Goal: Task Accomplishment & Management: Manage account settings

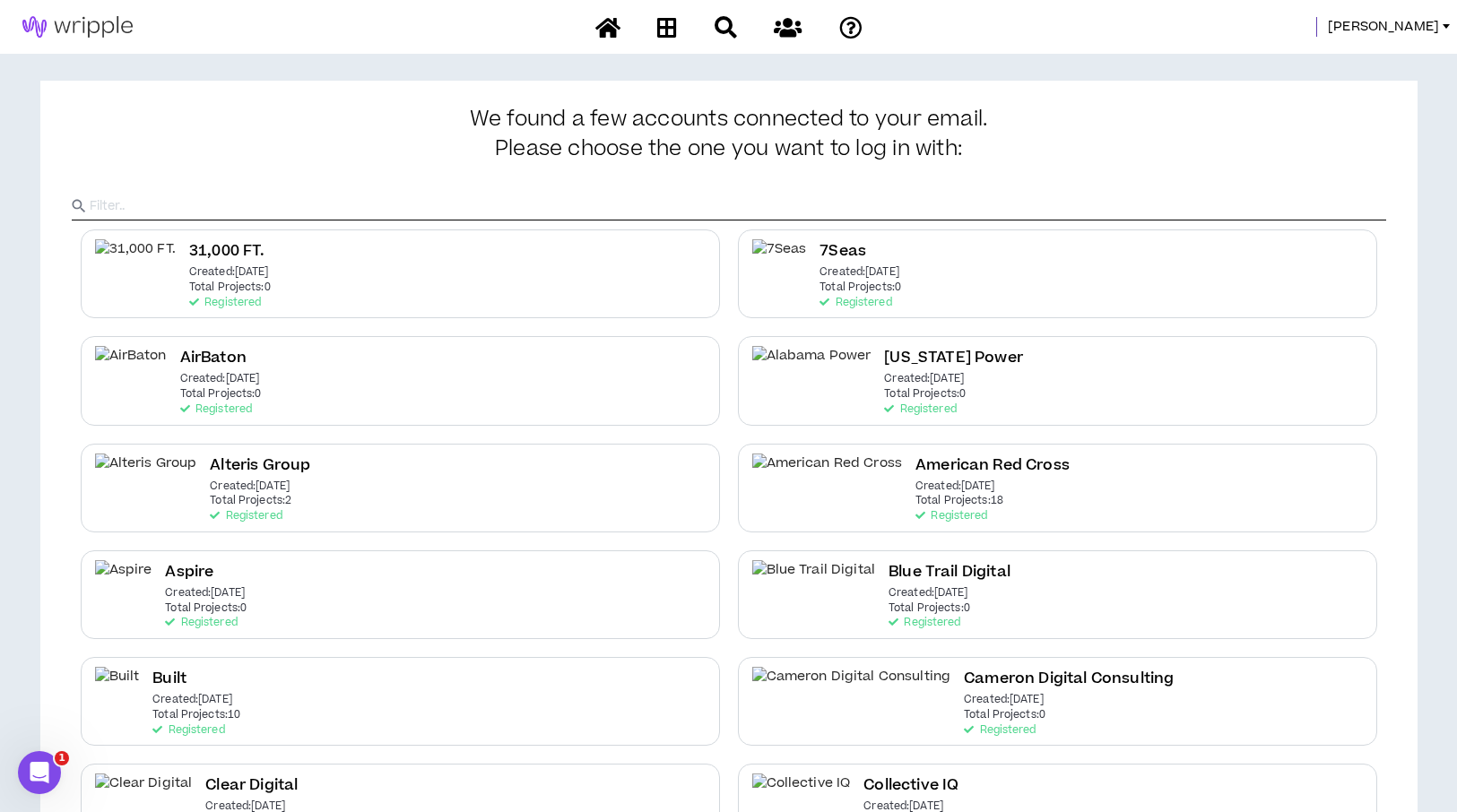
click at [670, 215] on input "text" at bounding box center [738, 206] width 1297 height 27
type input "Purina"
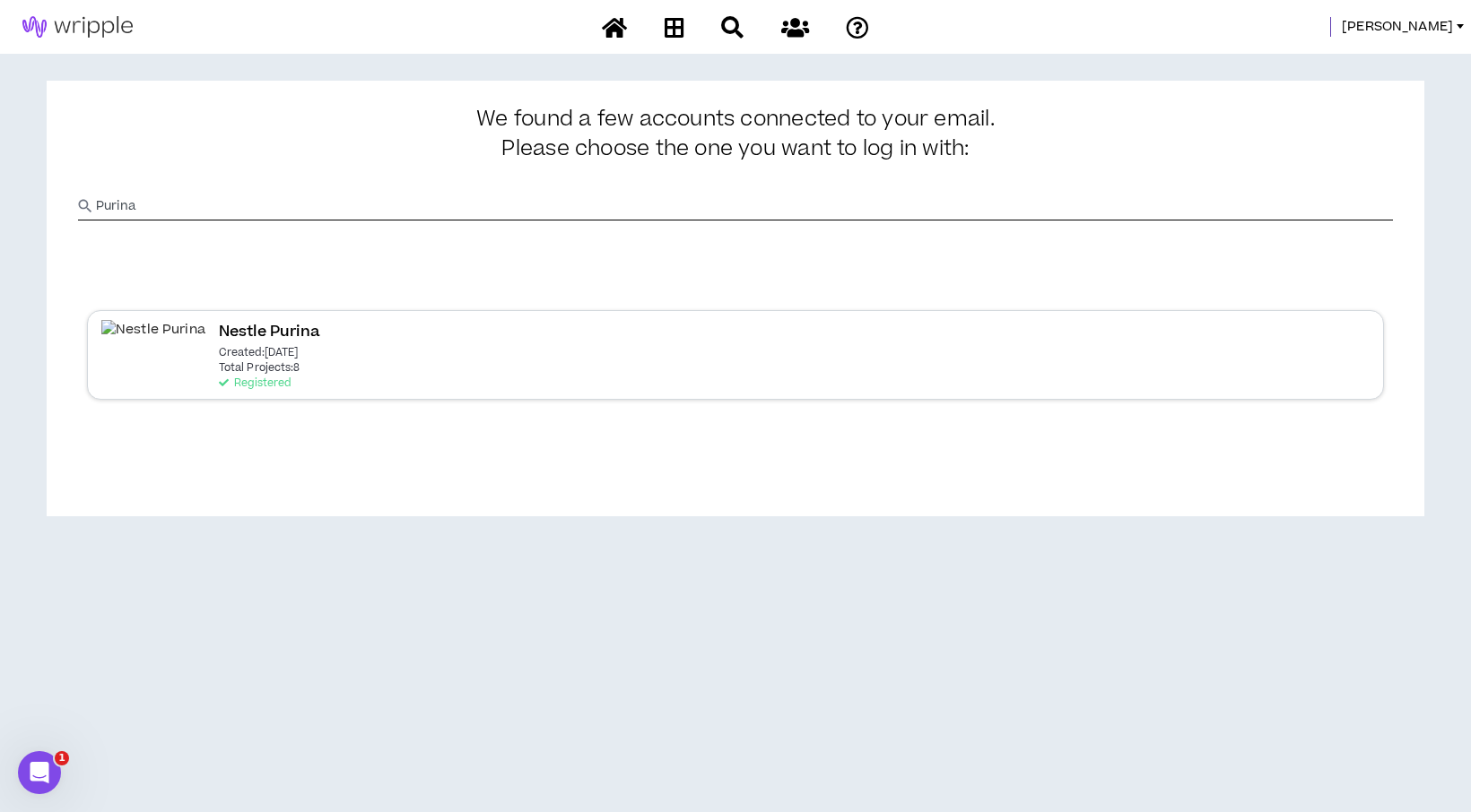
click at [220, 337] on h2 "Nestle Purina" at bounding box center [269, 332] width 102 height 24
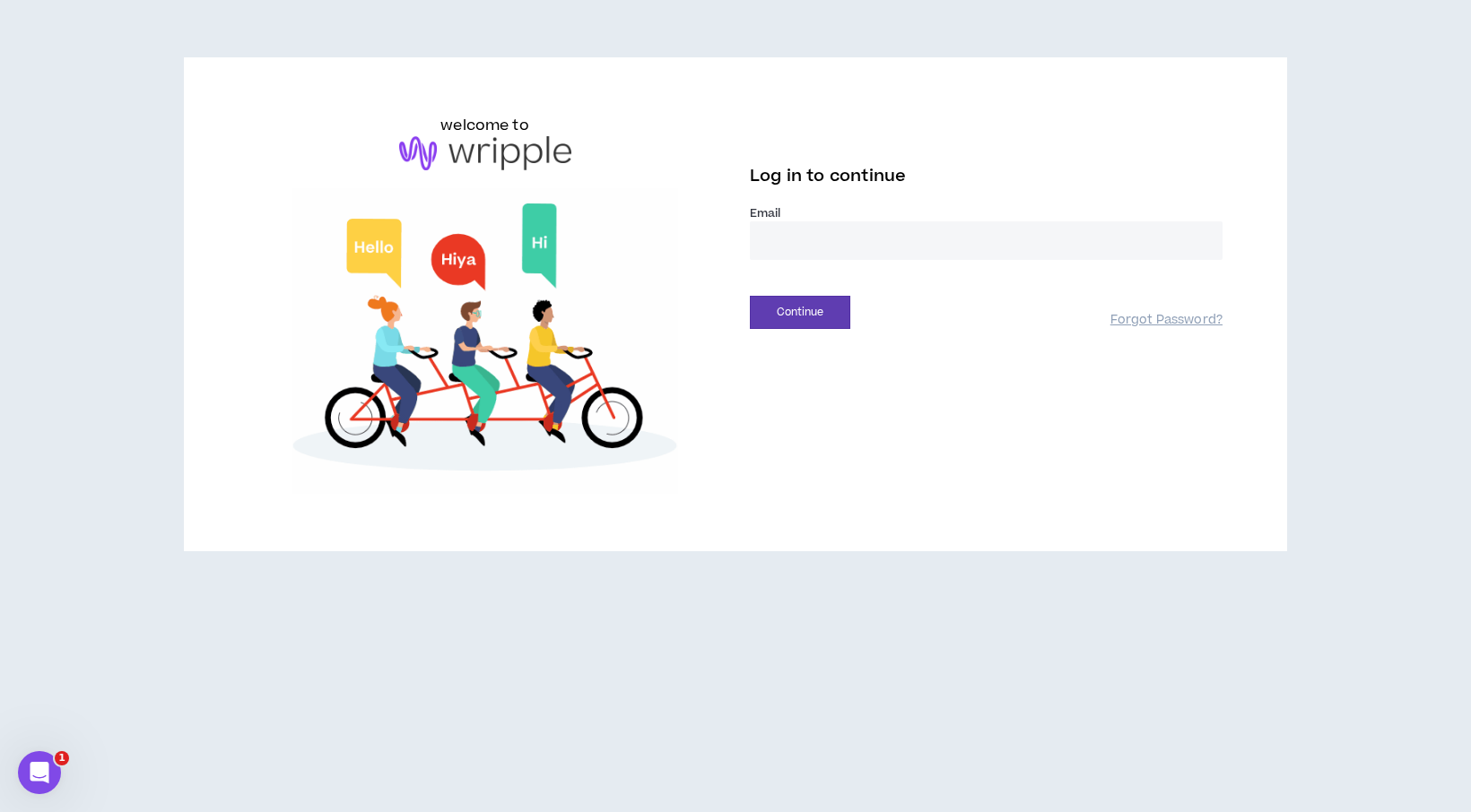
click at [813, 245] on input "email" at bounding box center [985, 240] width 472 height 39
type input "**********"
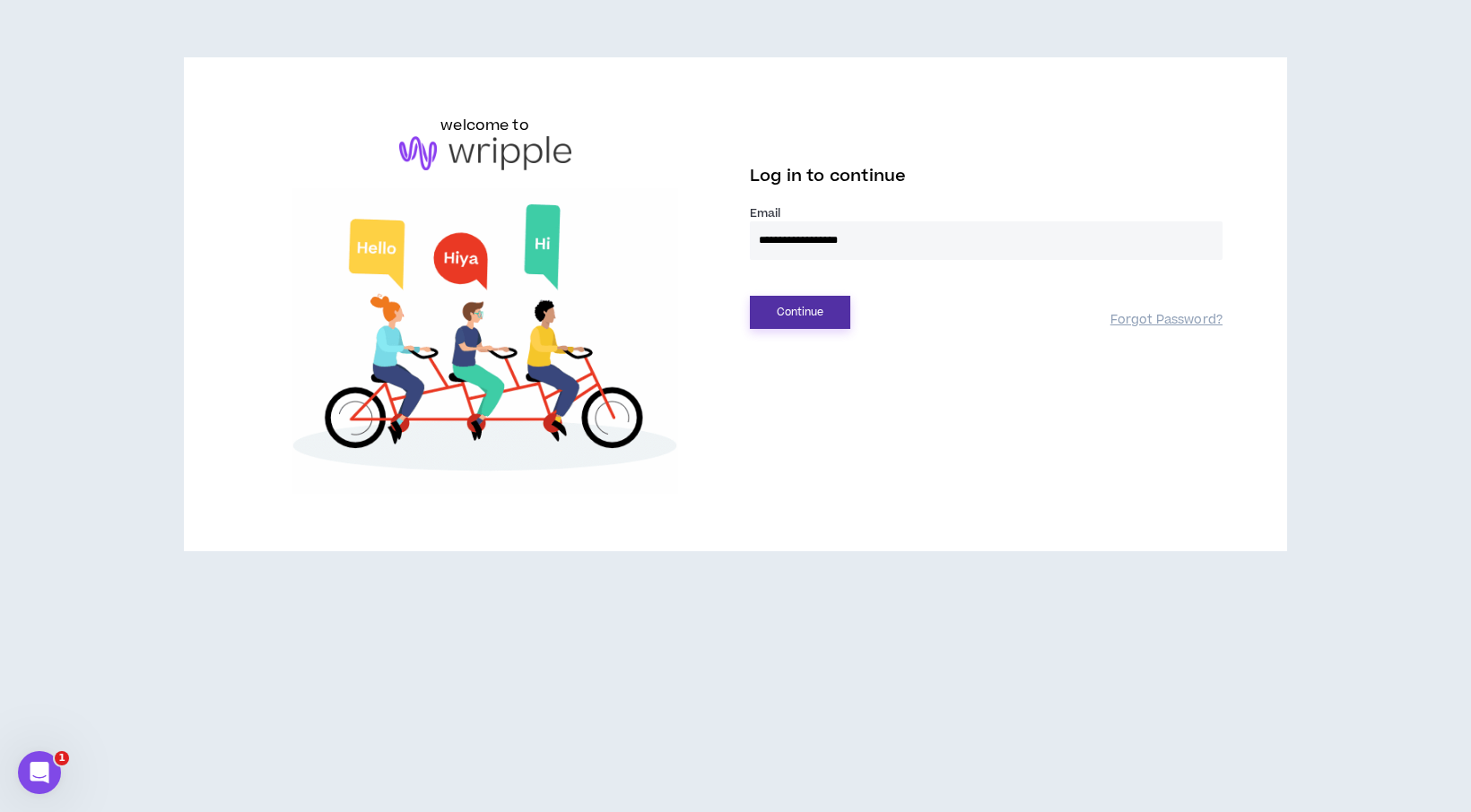
click at [785, 303] on button "Continue" at bounding box center [800, 312] width 101 height 33
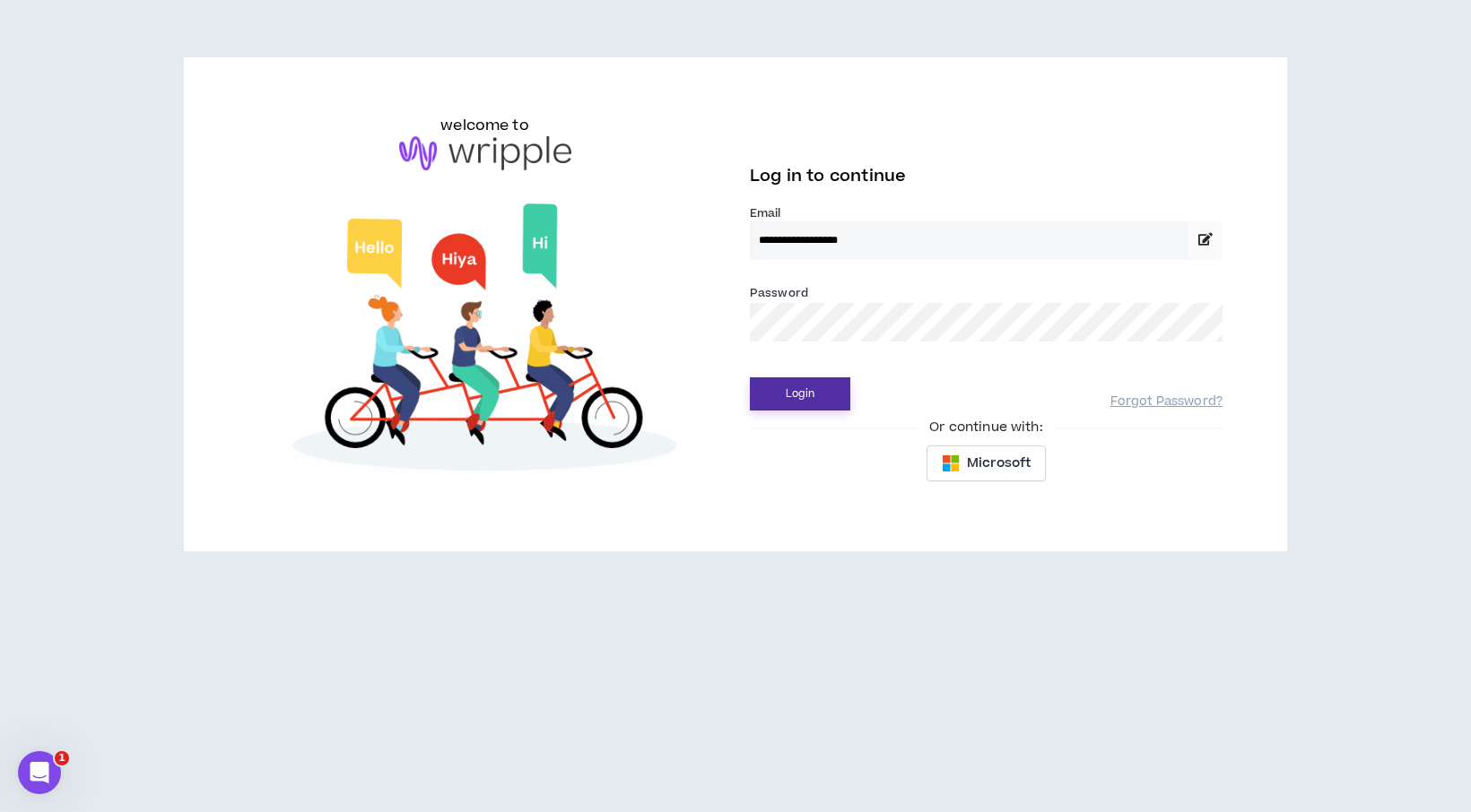
click at [800, 394] on button "Login" at bounding box center [800, 394] width 101 height 33
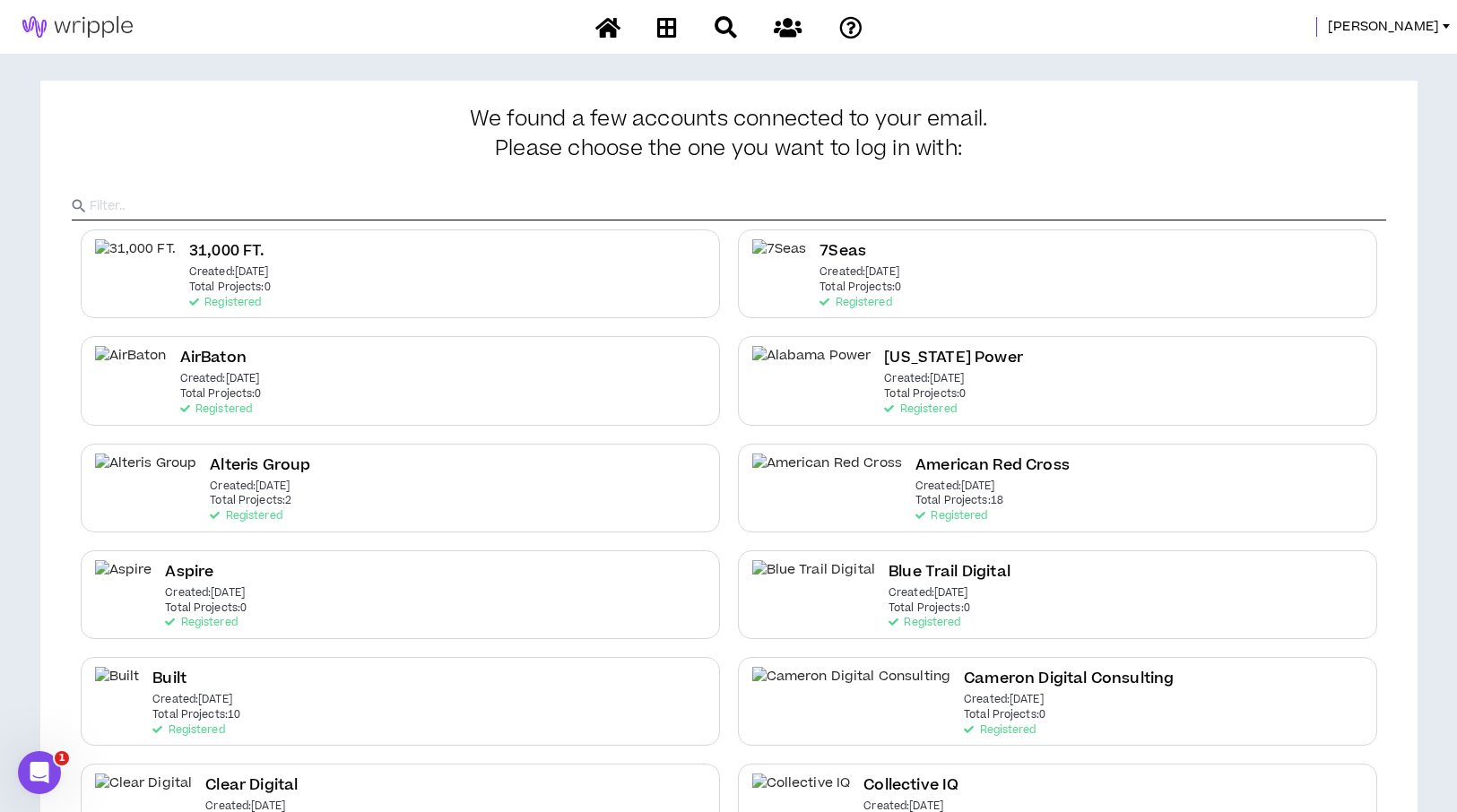
click at [659, 202] on input "text" at bounding box center [738, 206] width 1297 height 27
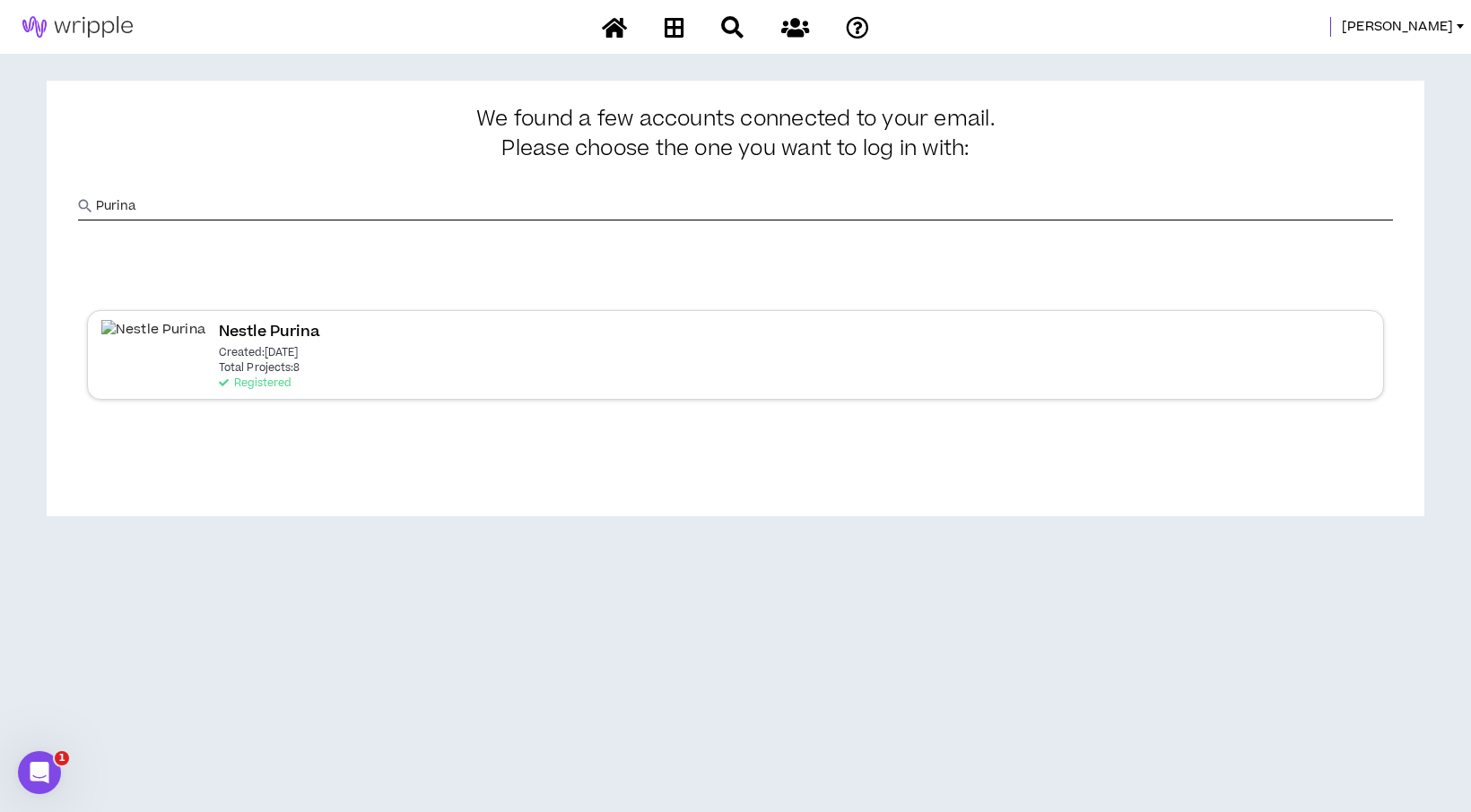
type input "Purina"
click at [220, 362] on p "Total Projects: 8" at bounding box center [259, 369] width 82 height 13
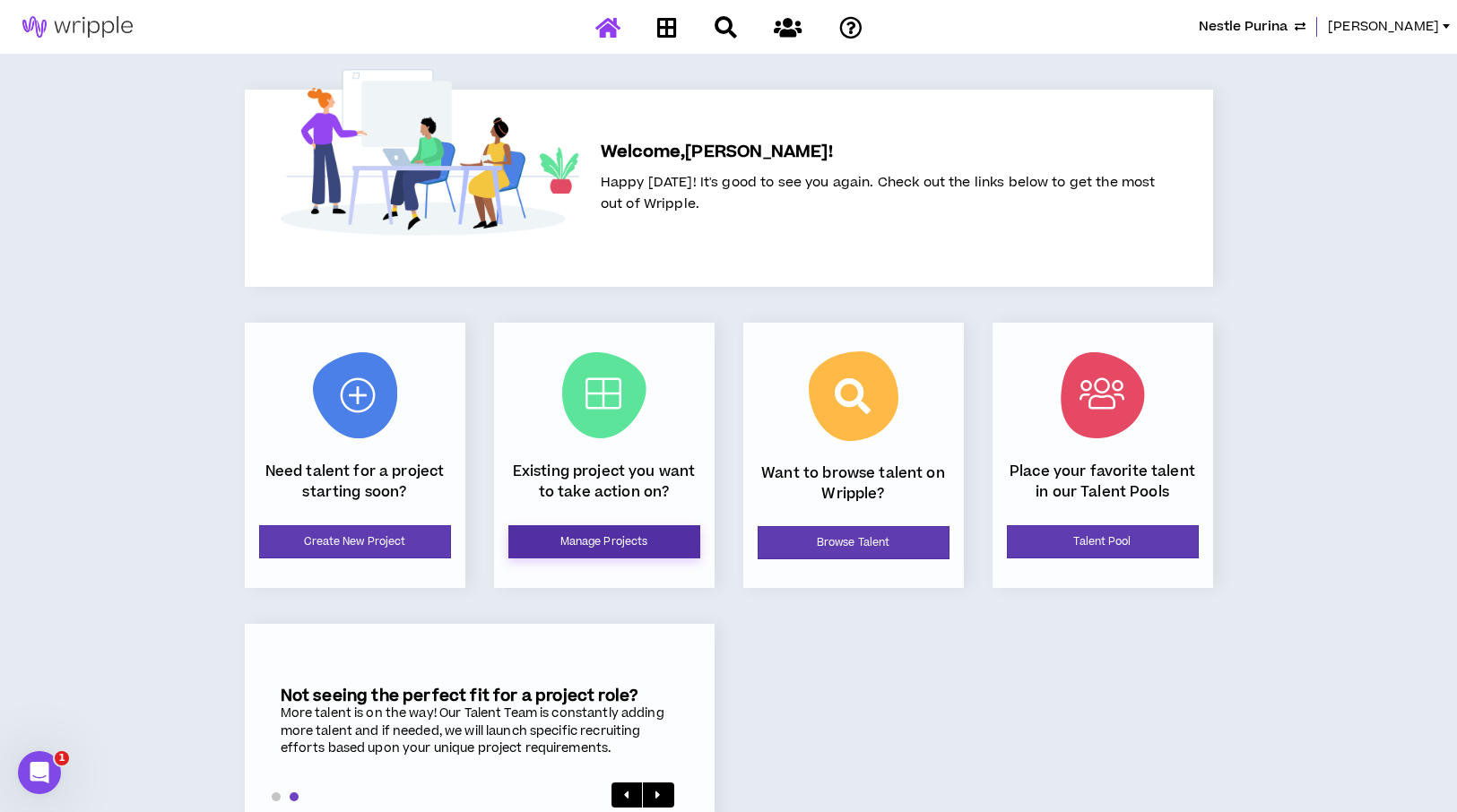
click at [599, 537] on link "Manage Projects" at bounding box center [603, 541] width 192 height 33
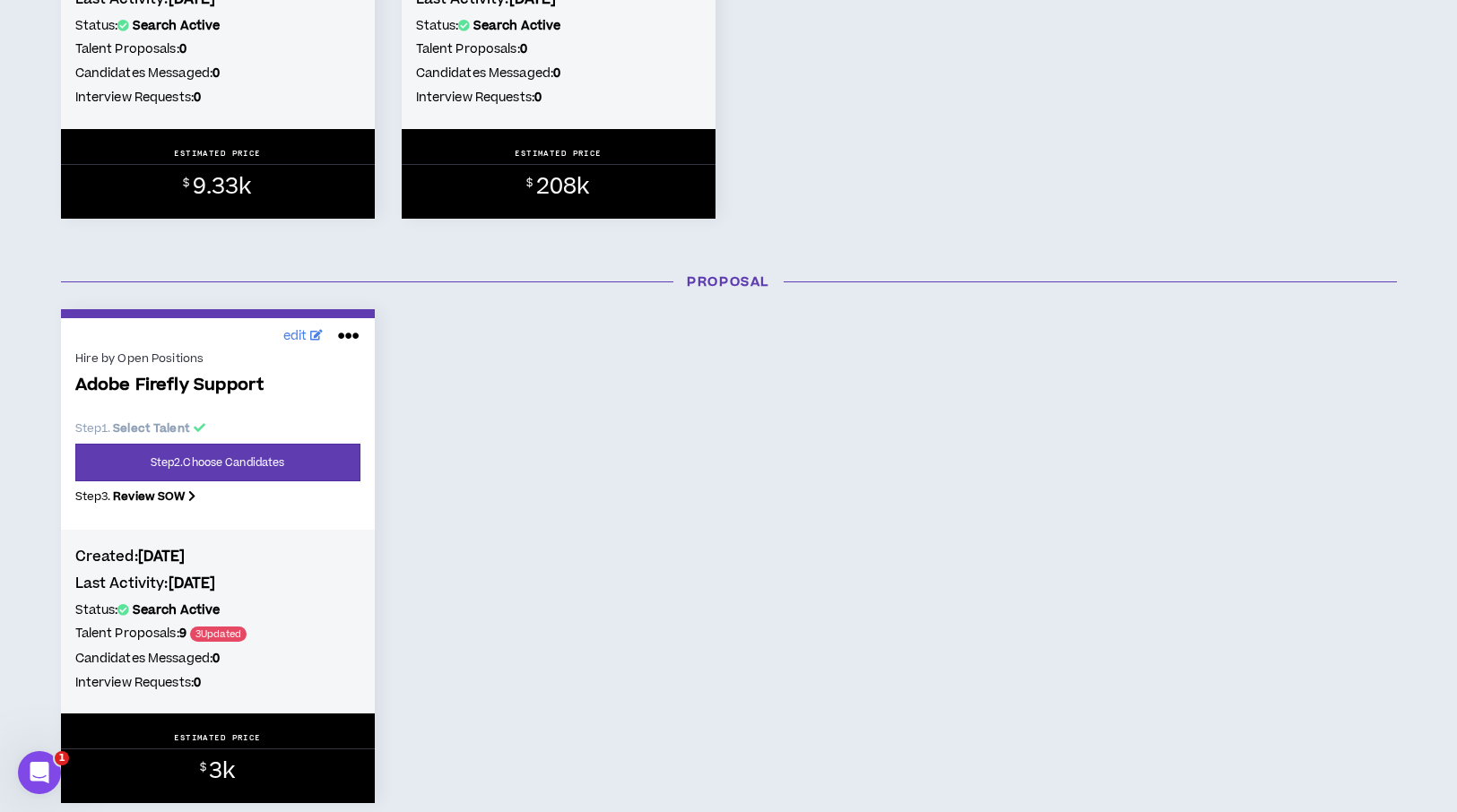
scroll to position [674, 0]
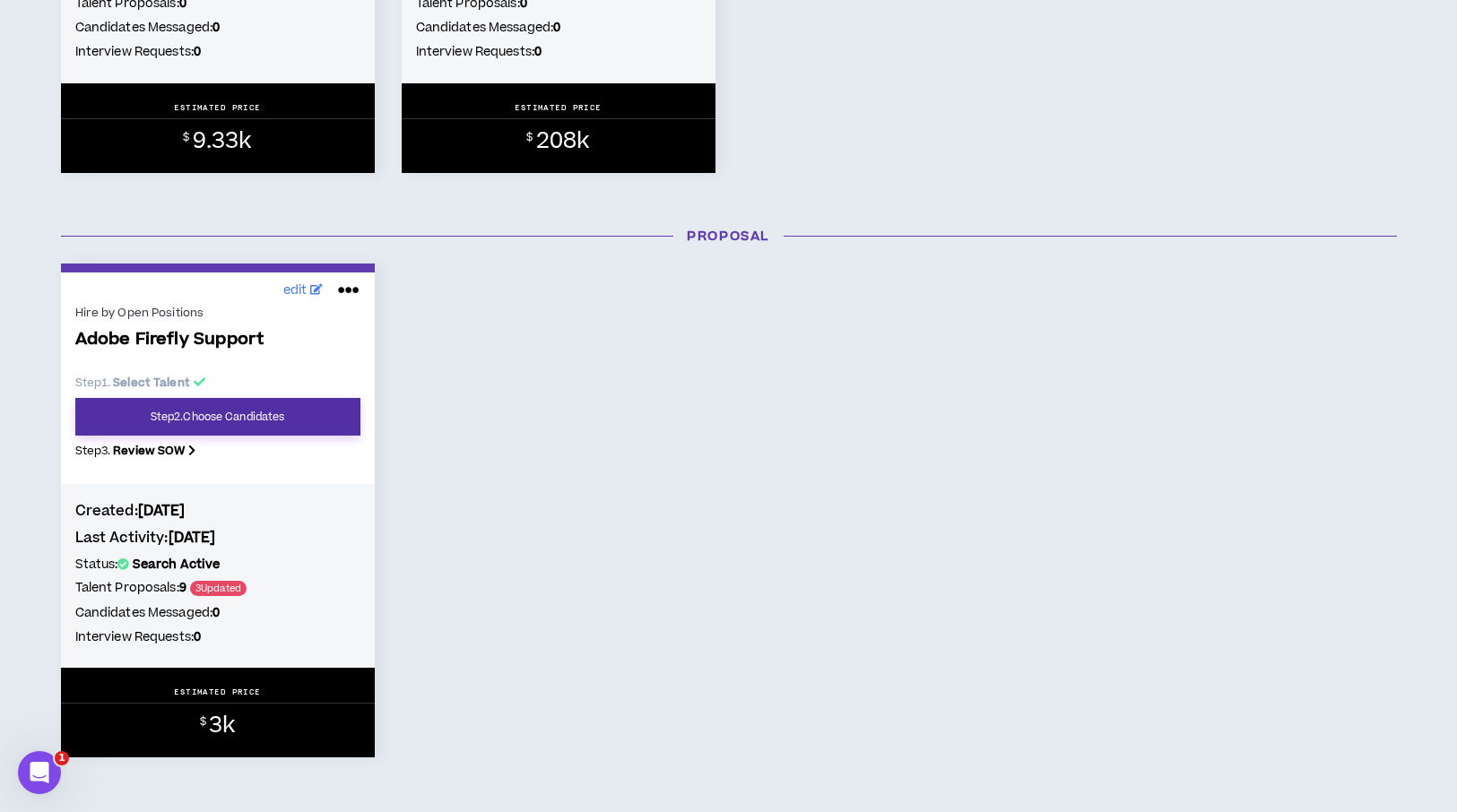
click at [276, 424] on link "Step 2 . Choose Candidates" at bounding box center [218, 417] width 285 height 38
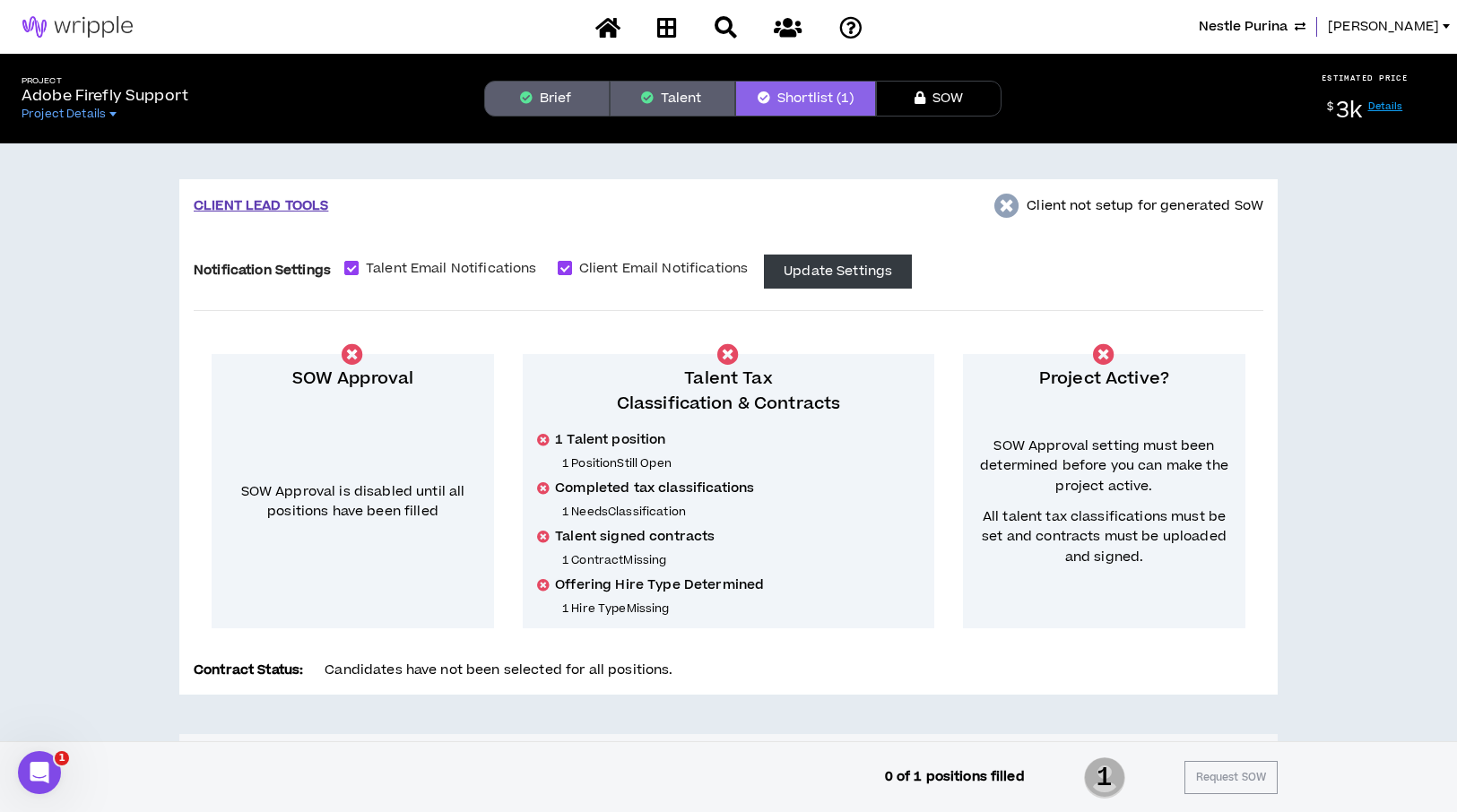
click at [692, 98] on button "Talent" at bounding box center [673, 99] width 126 height 36
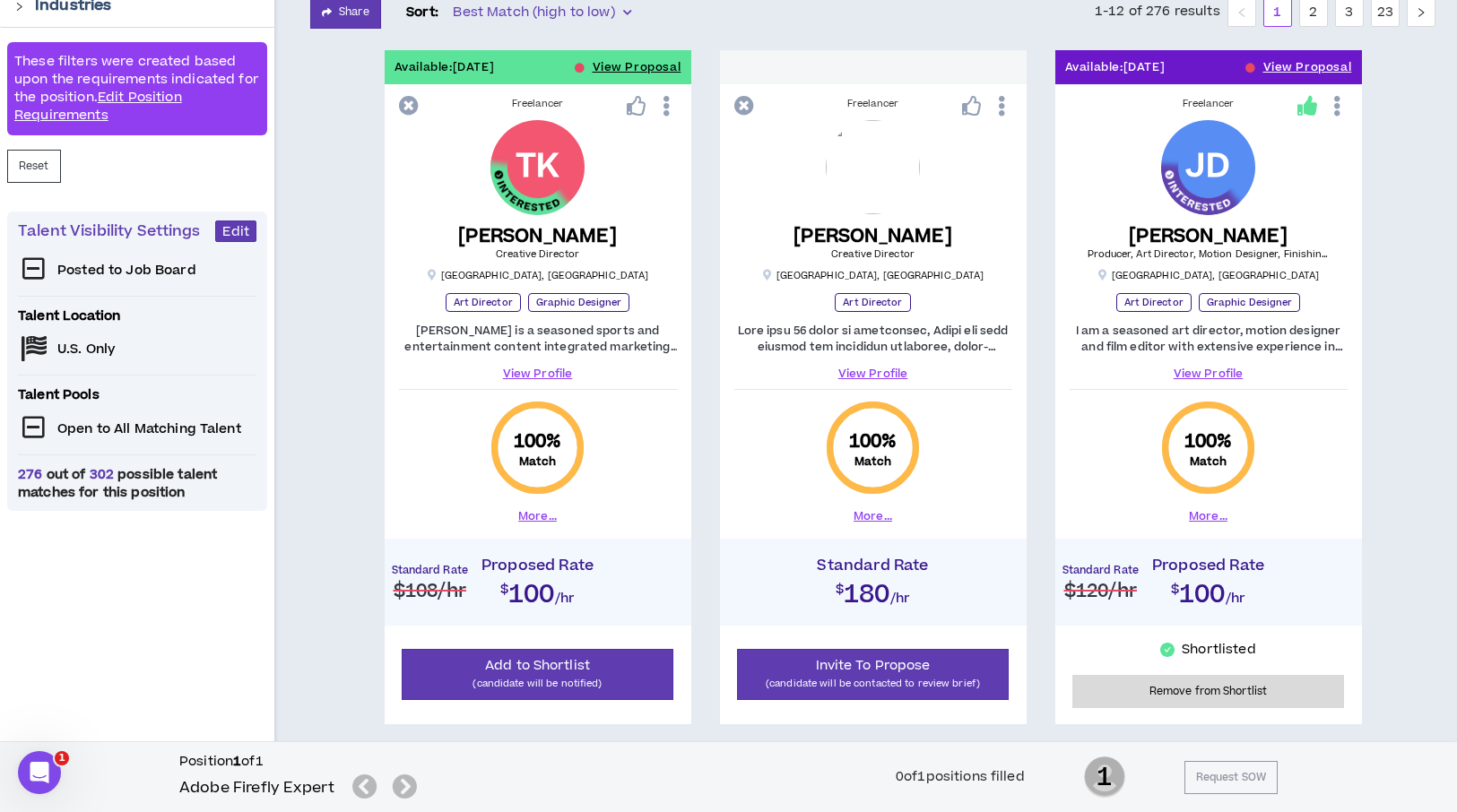
scroll to position [344, 0]
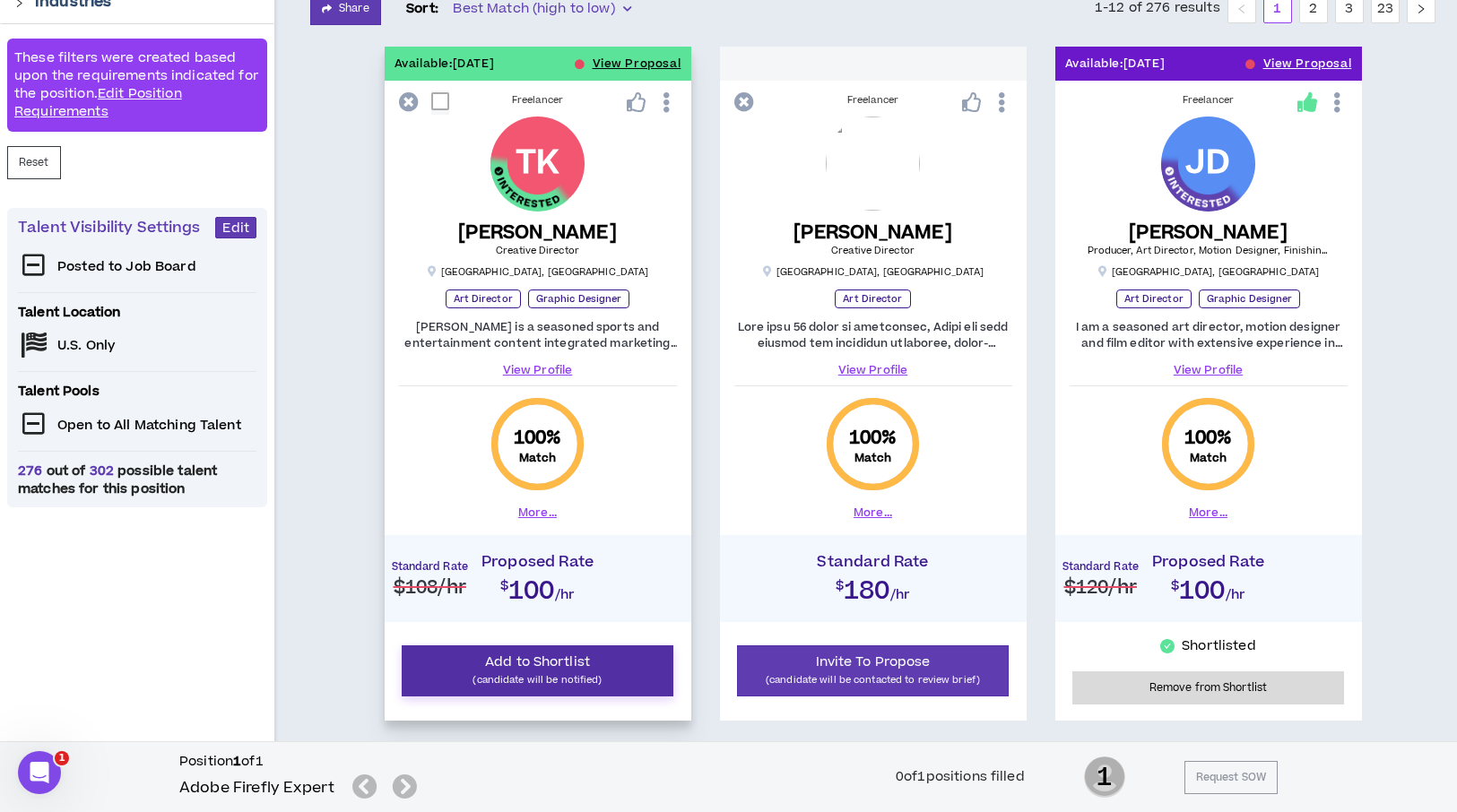
click at [525, 662] on span "Add to Shortlist" at bounding box center [537, 662] width 105 height 19
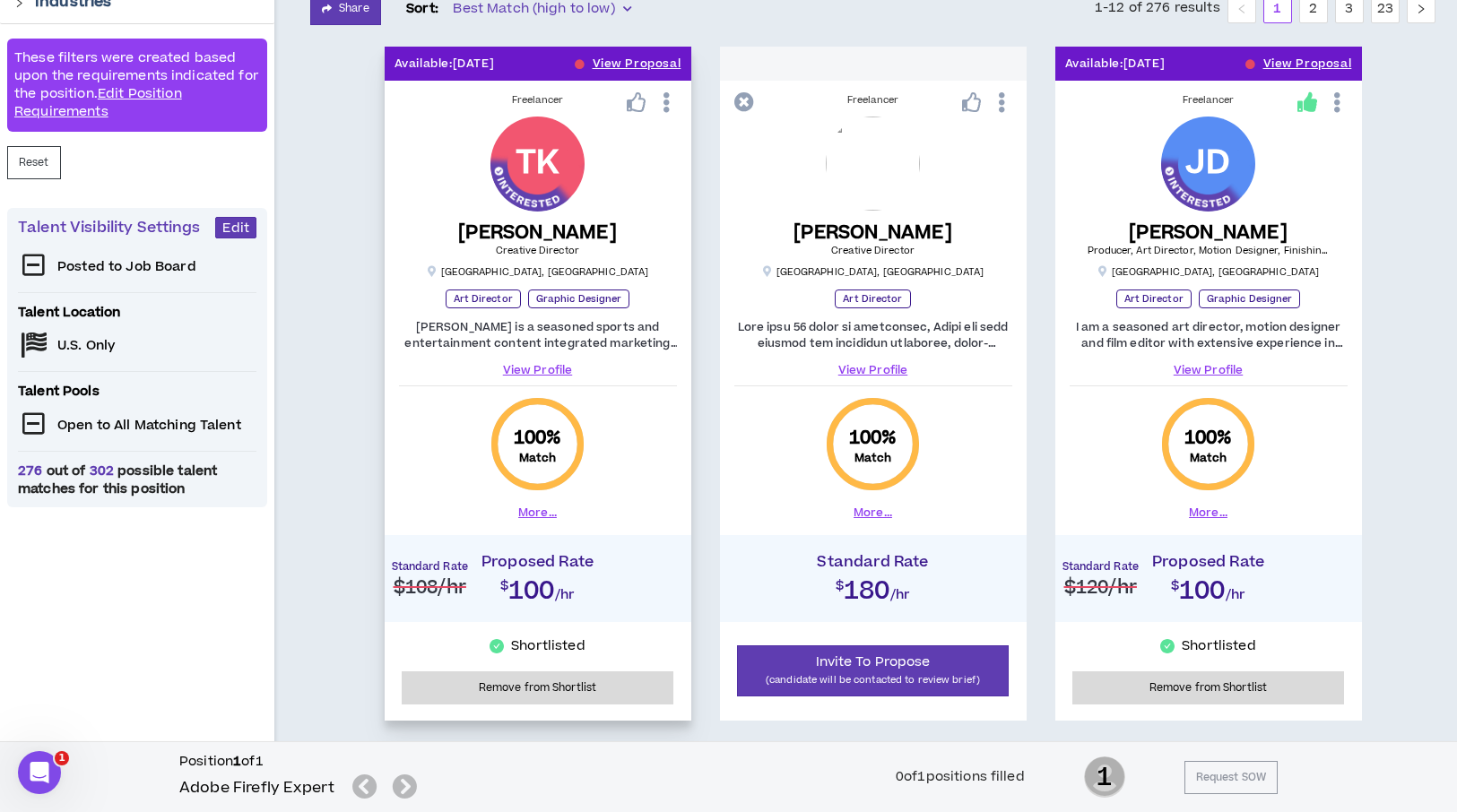
click at [667, 109] on icon at bounding box center [666, 103] width 19 height 31
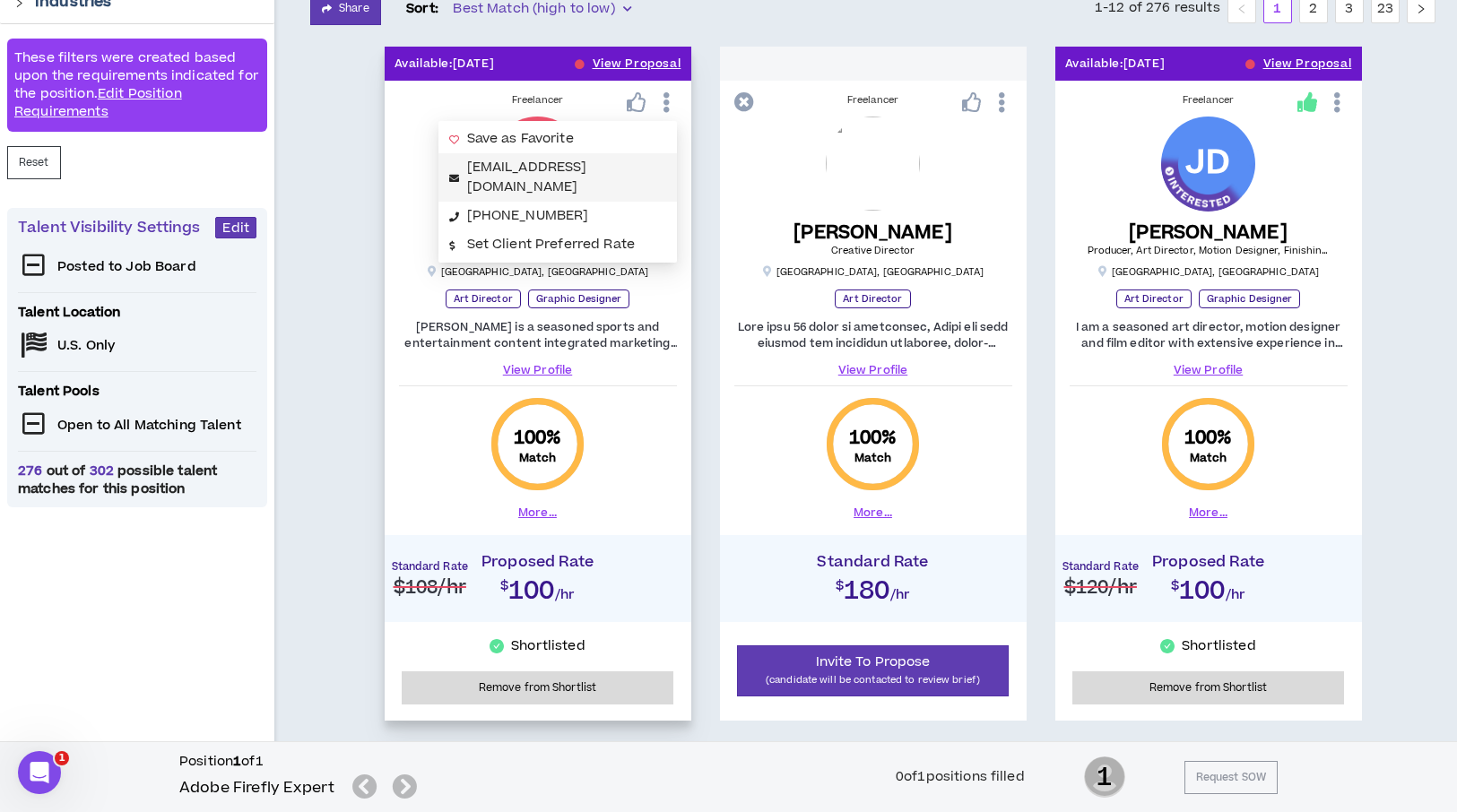
click at [585, 164] on link "[EMAIL_ADDRESS][DOMAIN_NAME]" at bounding box center [527, 176] width 121 height 39
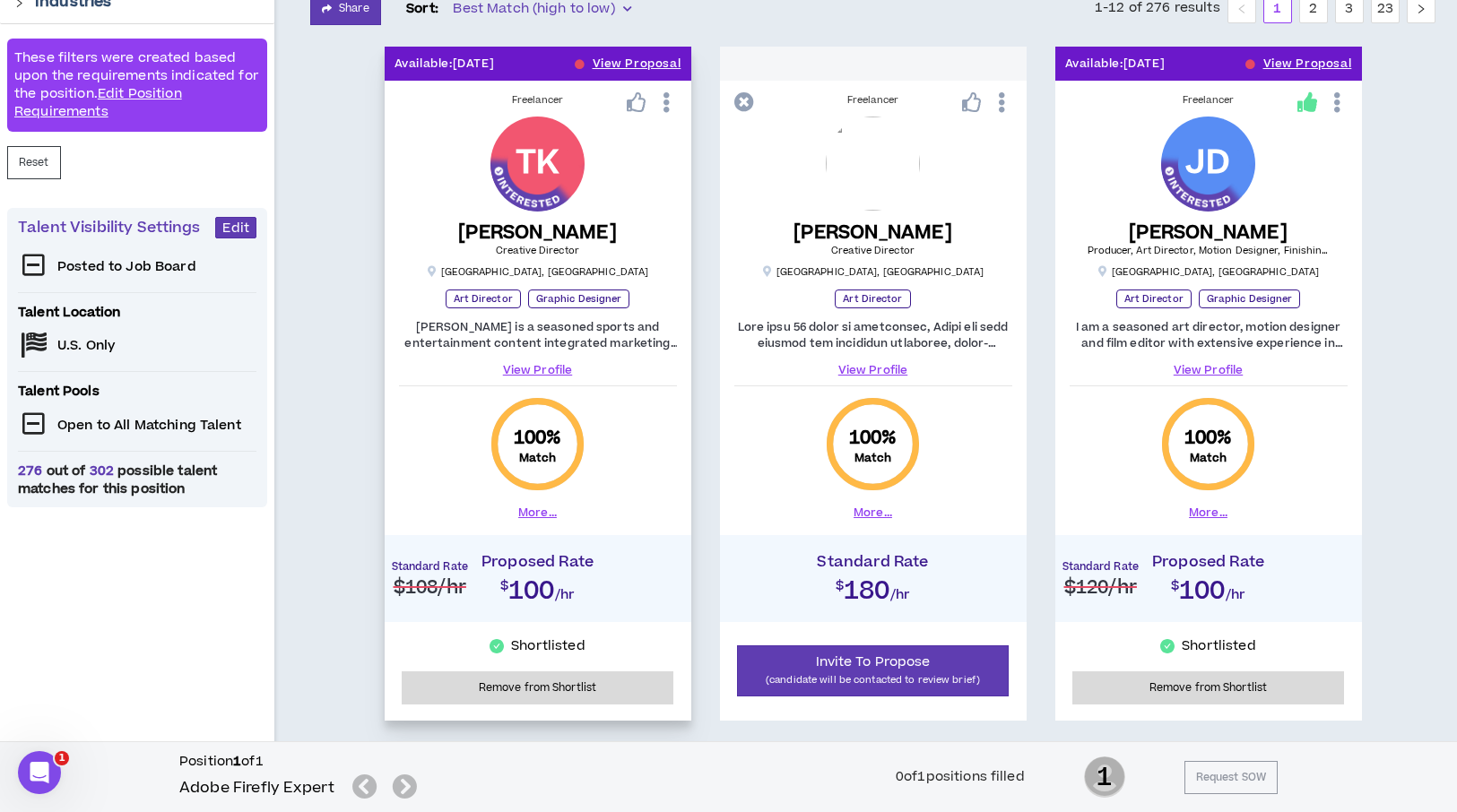
click at [535, 368] on link "View Profile" at bounding box center [538, 370] width 278 height 16
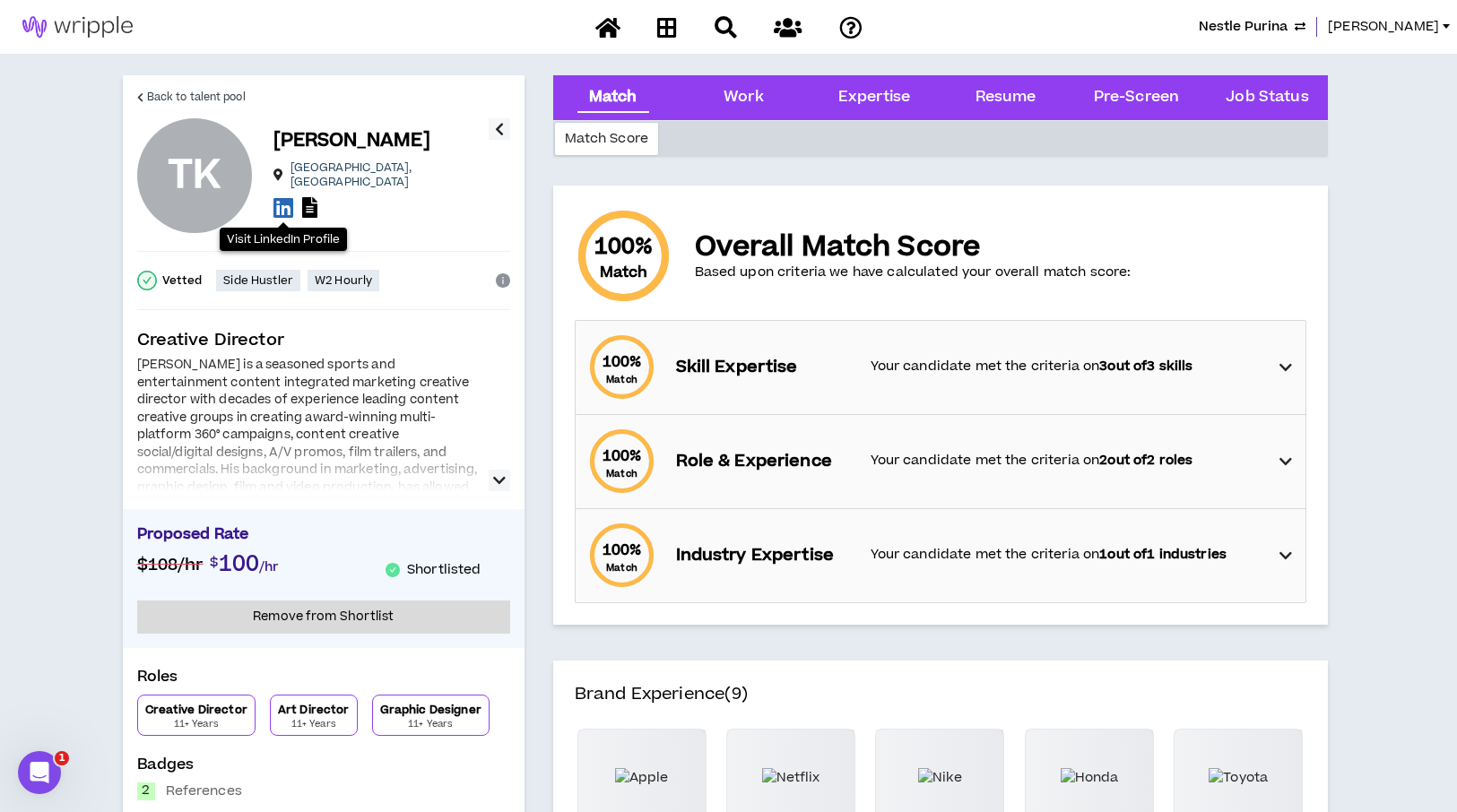
click at [287, 203] on icon at bounding box center [283, 207] width 20 height 22
click at [186, 99] on span "Back to talent pool" at bounding box center [196, 97] width 99 height 17
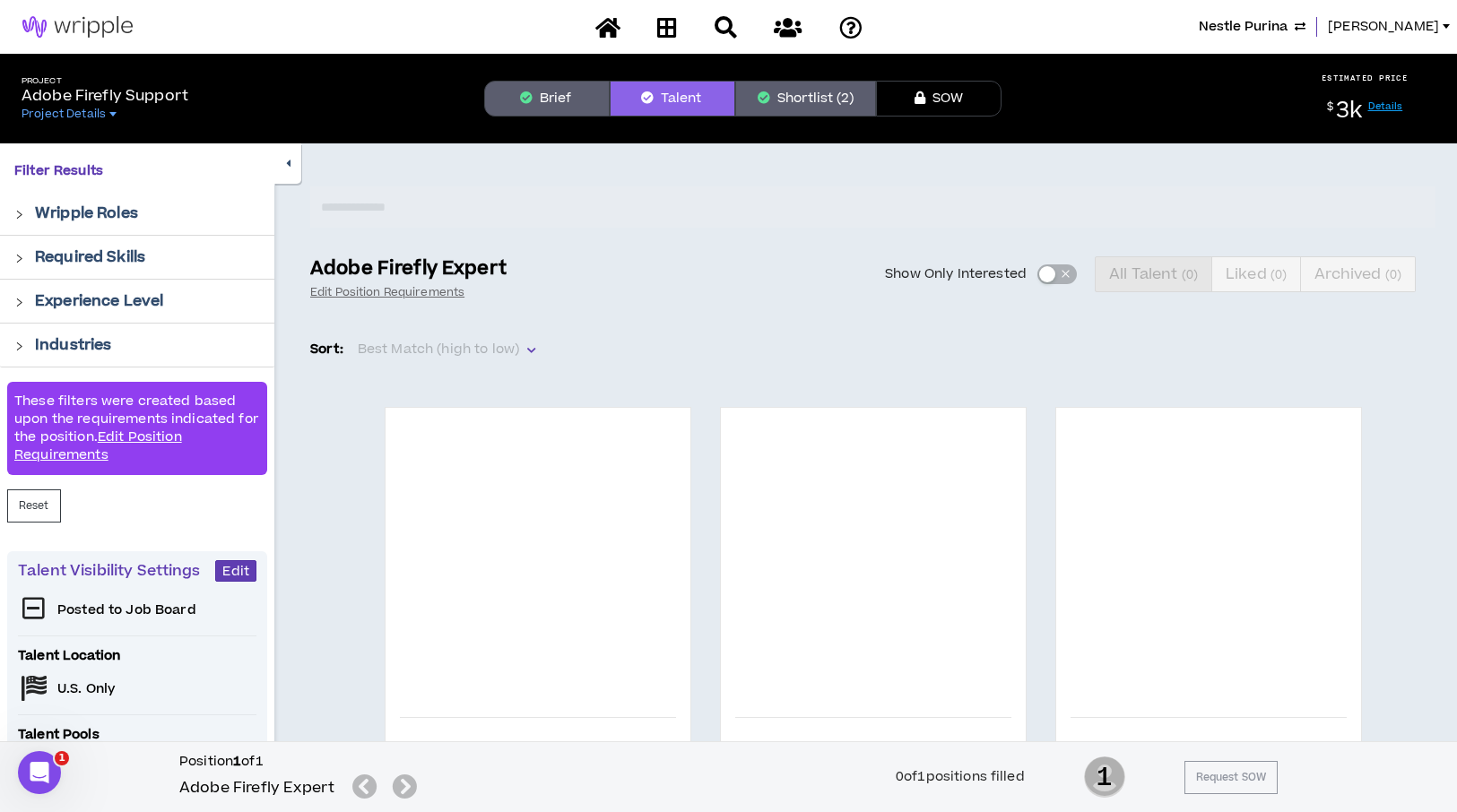
click at [791, 89] on button "Shortlist (2)" at bounding box center [805, 99] width 141 height 36
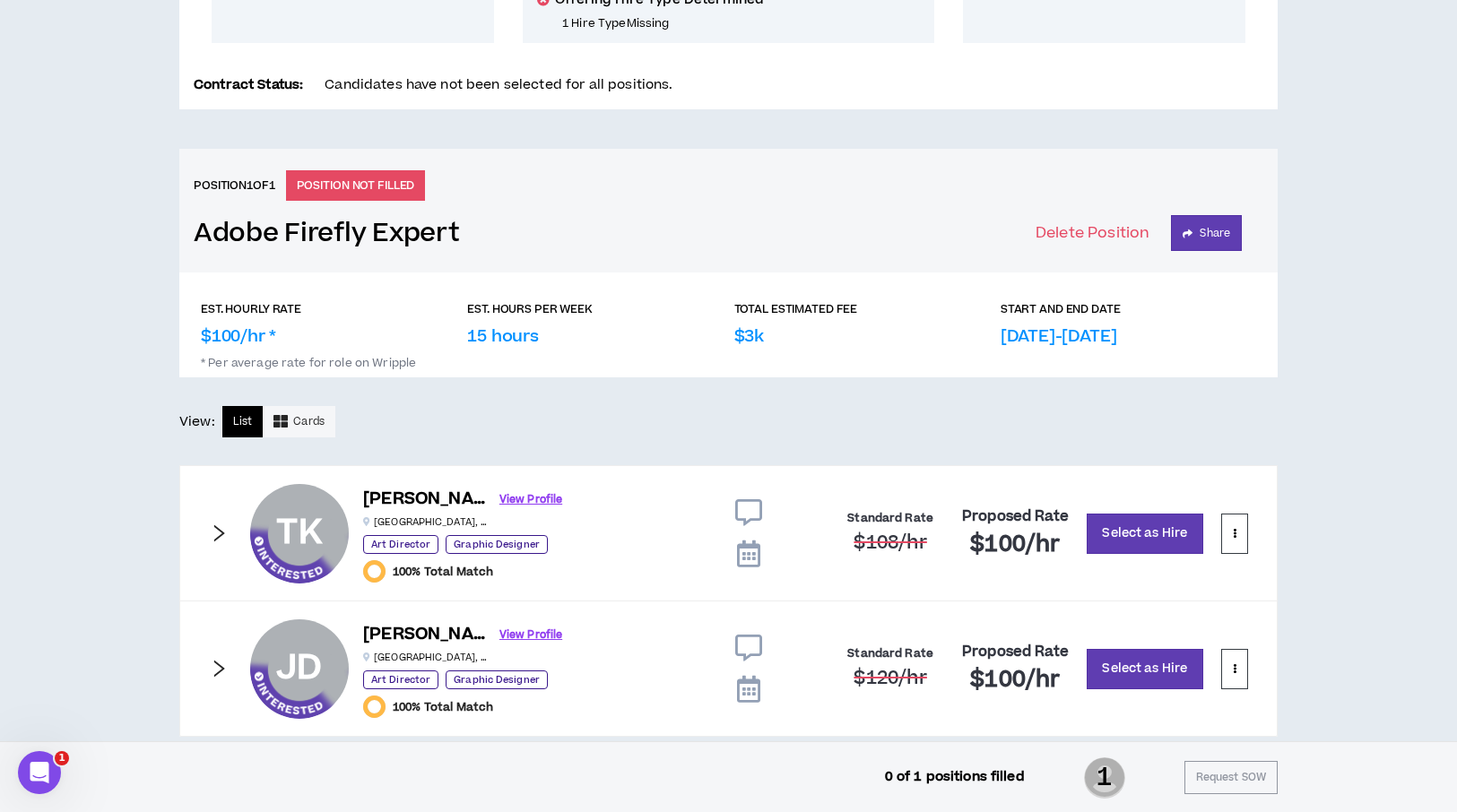
scroll to position [617, 0]
